Goal: Information Seeking & Learning: Learn about a topic

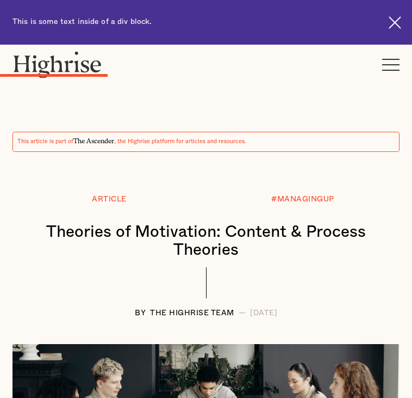
scroll to position [1306, 0]
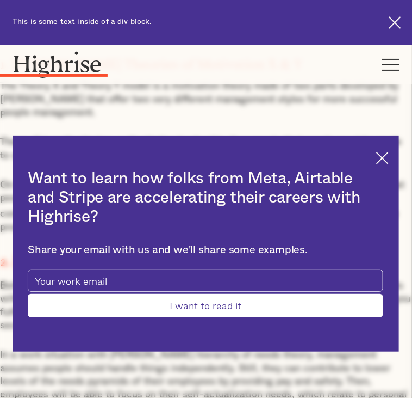
click at [336, 152] on div "Want to learn how folks from Meta, Airtable and Stripe are accelerating their c…" at bounding box center [206, 243] width 386 height 216
click at [344, 163] on div "Want to learn how folks from Meta, Airtable and Stripe are accelerating their c…" at bounding box center [206, 243] width 386 height 216
click at [377, 154] on img at bounding box center [383, 158] width 13 height 13
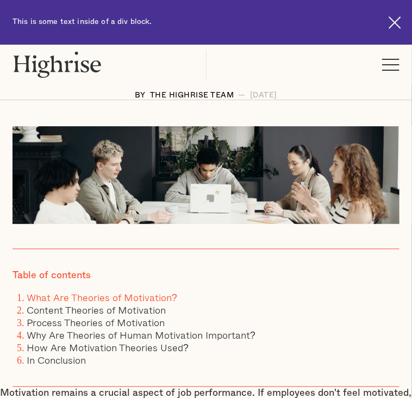
scroll to position [0, 0]
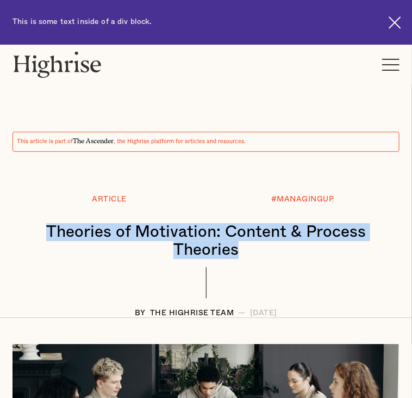
drag, startPoint x: 48, startPoint y: 194, endPoint x: 317, endPoint y: 223, distance: 270.9
click at [317, 223] on h1 "Theories of Motivation: Content & Process Theories" at bounding box center [206, 241] width 366 height 36
copy h1 "Theories of Motivation: Content & Process Theories"
click at [22, 51] on img at bounding box center [58, 64] width 90 height 27
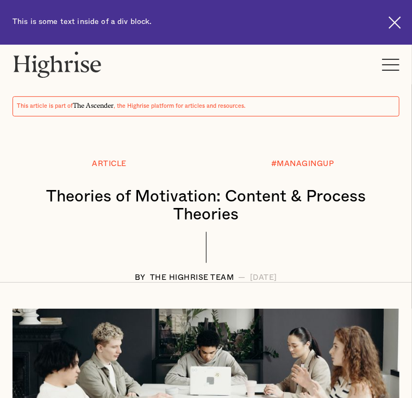
scroll to position [54, 0]
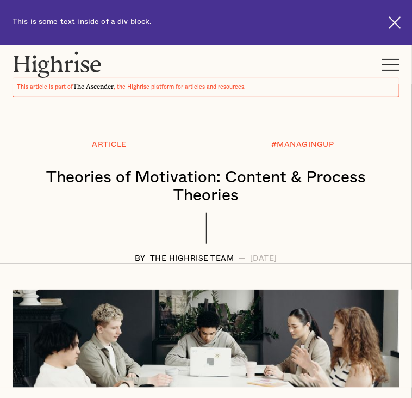
click at [57, 187] on div "Theories of Motivation: Content & Process Theories" at bounding box center [206, 191] width 387 height 44
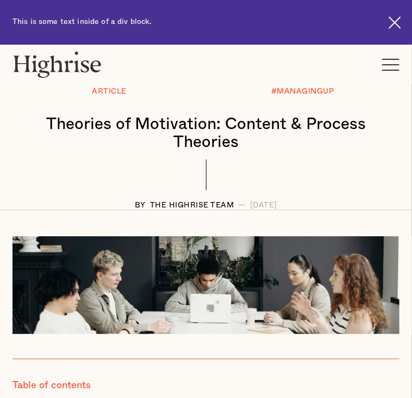
scroll to position [163, 0]
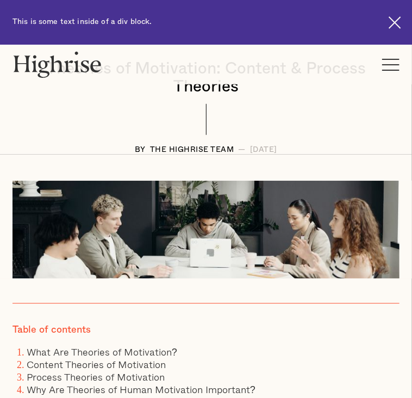
click at [71, 118] on div at bounding box center [206, 125] width 387 height 42
drag, startPoint x: 141, startPoint y: 125, endPoint x: 201, endPoint y: 129, distance: 60.0
copy div "Highrise Team"
